Goal: Transaction & Acquisition: Purchase product/service

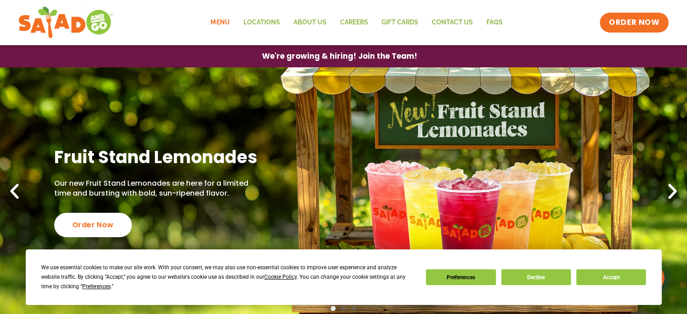
click at [222, 23] on link "Menu" at bounding box center [220, 22] width 32 height 21
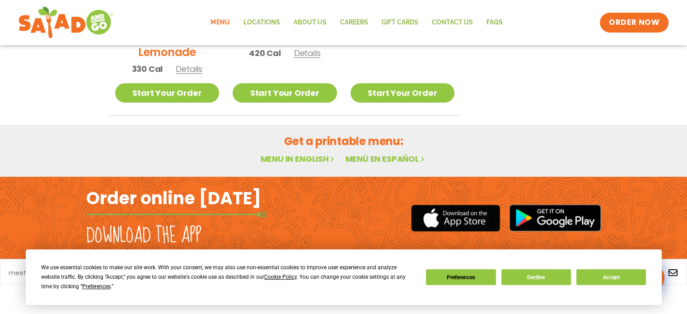
scroll to position [580, 0]
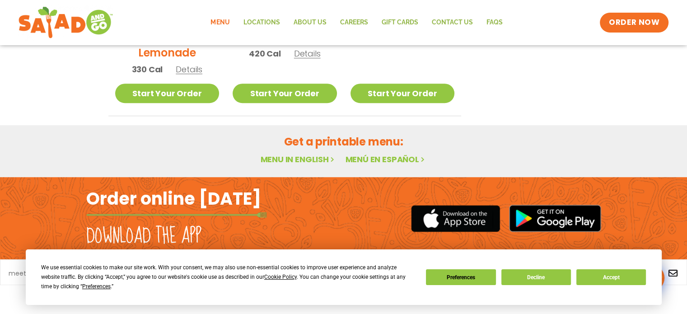
click at [229, 195] on h2 "Order online [DATE]" at bounding box center [173, 198] width 175 height 22
click at [636, 23] on span "ORDER NOW" at bounding box center [634, 23] width 56 height 12
